Goal: Browse casually: Explore the website without a specific task or goal

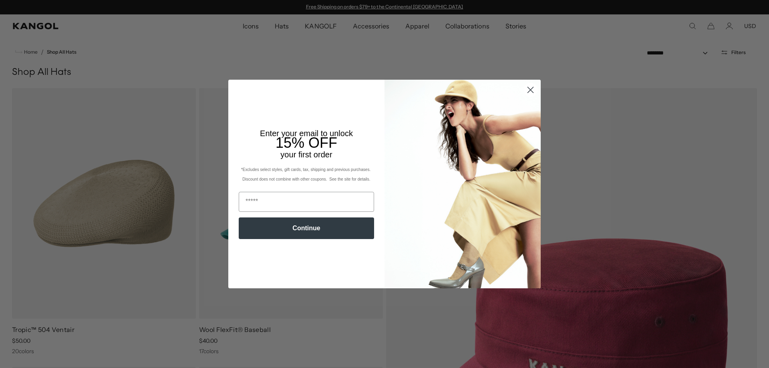
click at [529, 91] on circle "Close dialog" at bounding box center [530, 89] width 13 height 13
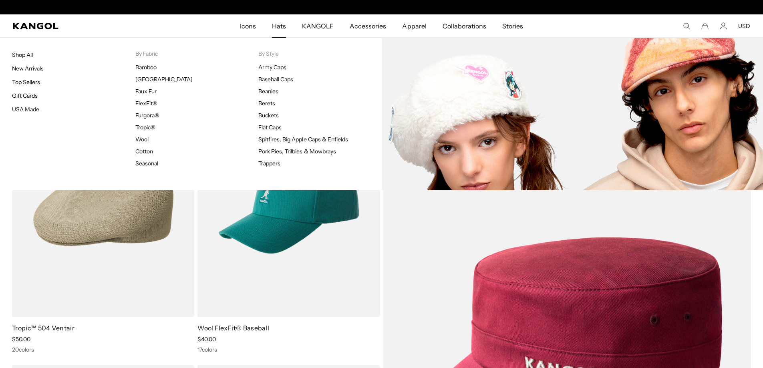
scroll to position [0, 165]
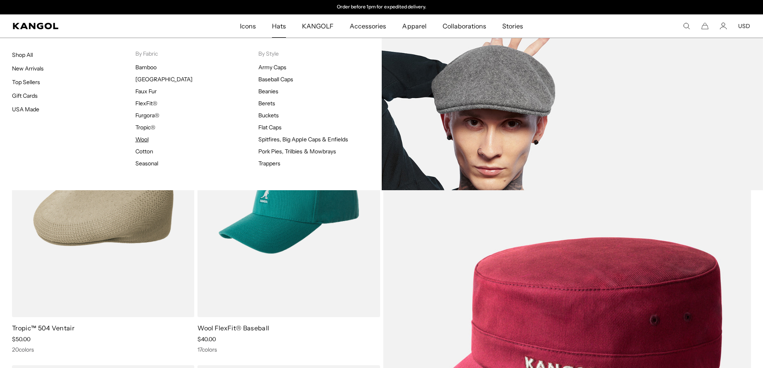
click at [144, 136] on link "Wool" at bounding box center [141, 139] width 13 height 7
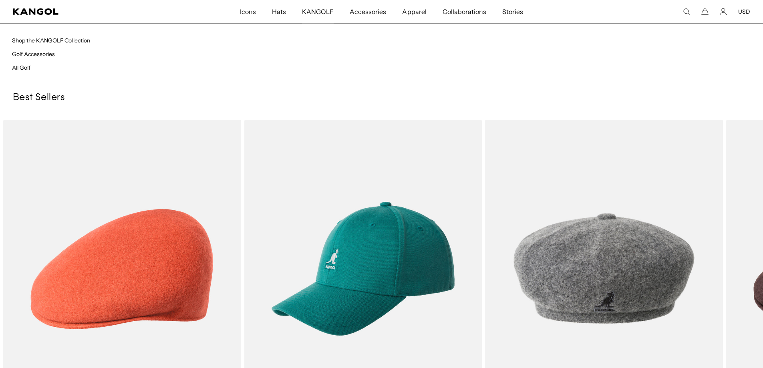
scroll to position [0, 165]
click at [327, 14] on span "KANGOLF" at bounding box center [318, 11] width 32 height 23
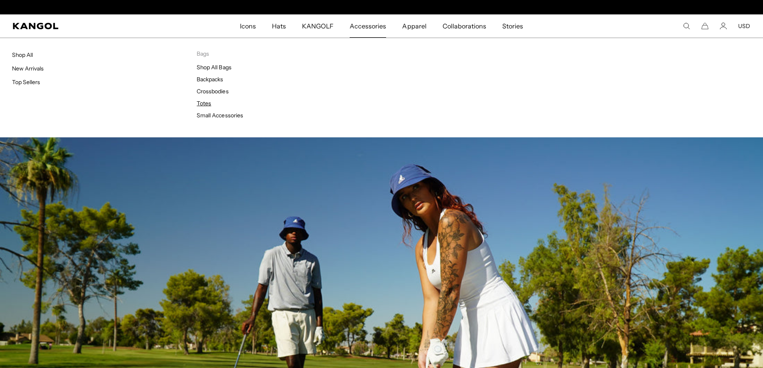
scroll to position [0, 165]
click at [207, 104] on link "Totes" at bounding box center [204, 103] width 14 height 7
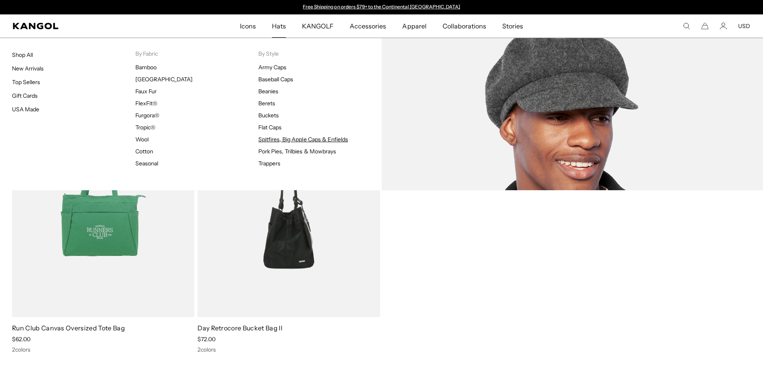
click at [290, 140] on link "Spitfires, Big Apple Caps & Enfields" at bounding box center [303, 139] width 90 height 7
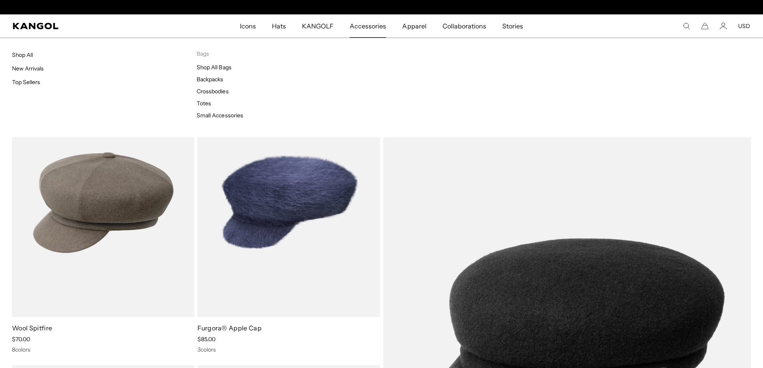
scroll to position [0, 165]
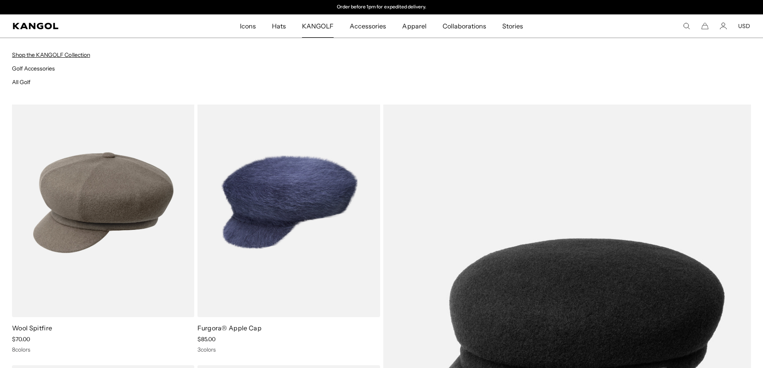
click at [53, 54] on link "Shop the KANGOLF Collection" at bounding box center [51, 54] width 78 height 7
